Goal: Information Seeking & Learning: Learn about a topic

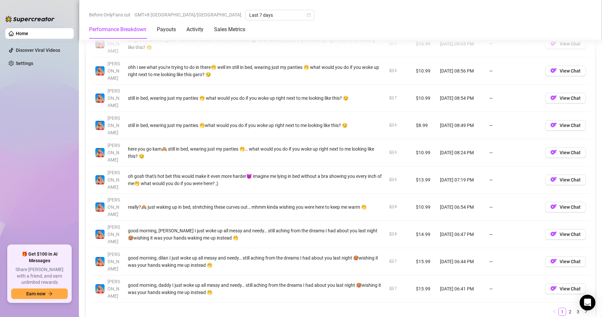
scroll to position [674, 0]
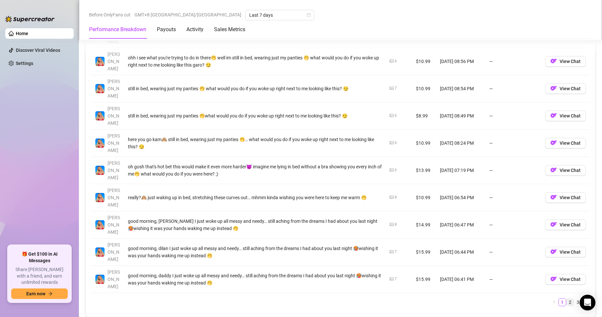
click at [566, 299] on link "2" at bounding box center [569, 302] width 7 height 7
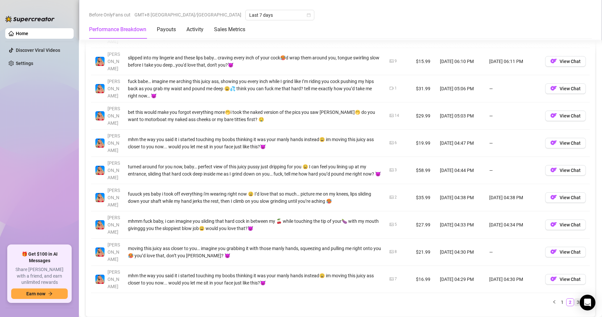
click at [574, 299] on link "3" at bounding box center [577, 302] width 7 height 7
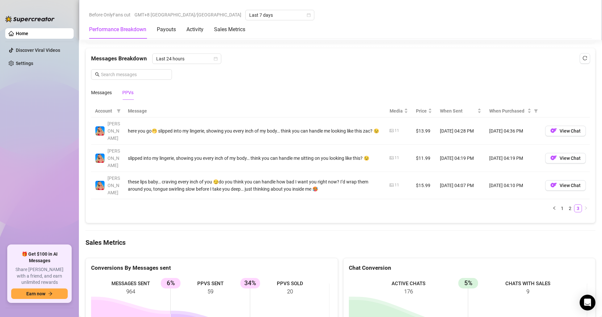
scroll to position [575, 0]
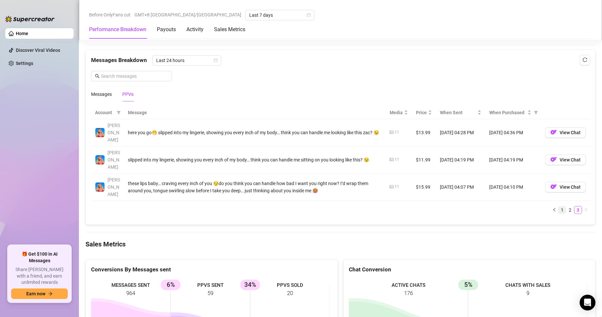
click at [558, 207] on link "1" at bounding box center [561, 210] width 7 height 7
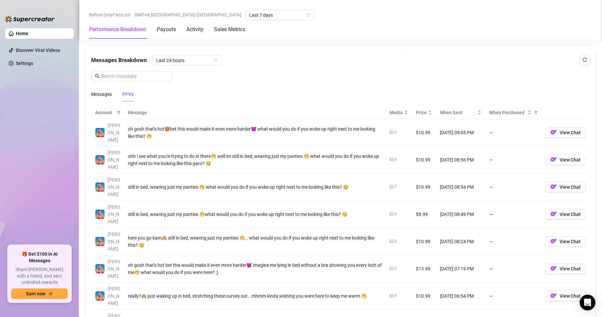
scroll to position [608, 0]
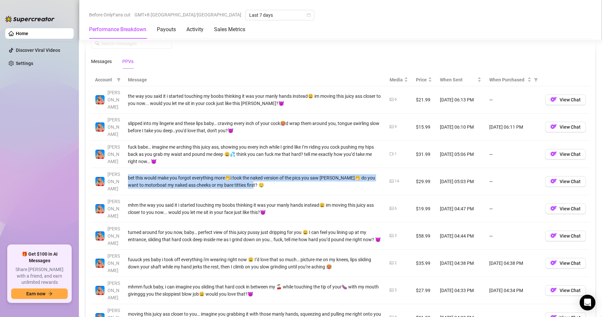
drag, startPoint x: 132, startPoint y: 160, endPoint x: 284, endPoint y: 167, distance: 152.0
click at [284, 168] on td "bet this would make you forgot everything more🤭i took the naked version of the …" at bounding box center [255, 181] width 262 height 27
click at [284, 174] on div "bet this would make you forgot everything more🤭i took the naked version of the …" at bounding box center [255, 181] width 254 height 14
drag, startPoint x: 231, startPoint y: 161, endPoint x: 262, endPoint y: 166, distance: 31.7
click at [262, 174] on div "bet this would make you forgot everything more🤭i took the naked version of the …" at bounding box center [255, 181] width 254 height 14
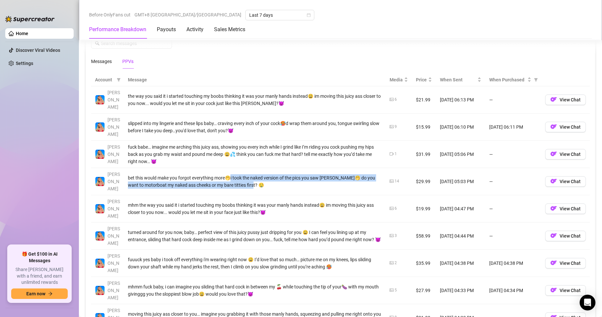
copy div "took the naked version of the pics you saw [PERSON_NAME]🤭 do you want to motorb…"
